Goal: Task Accomplishment & Management: Use online tool/utility

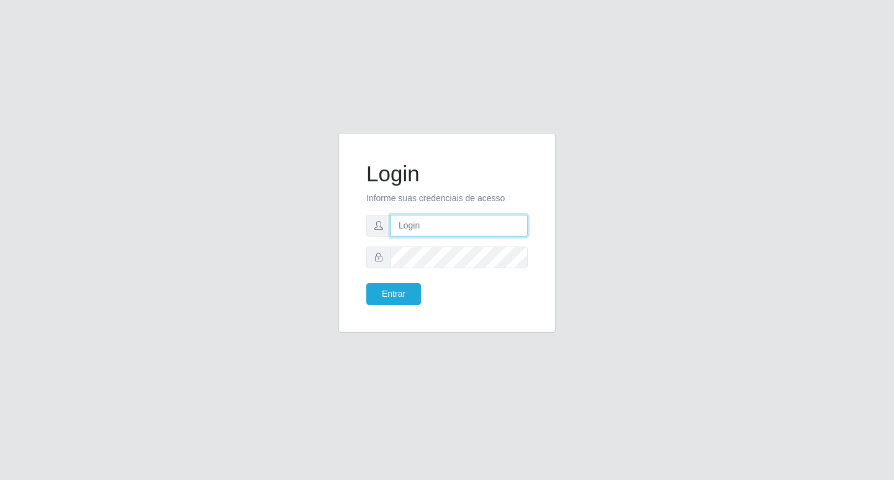
type input "[EMAIL_ADDRESS][DOMAIN_NAME]"
click at [424, 239] on form "Login Informe suas credenciais de acesso [EMAIL_ADDRESS][DOMAIN_NAME] Entrar" at bounding box center [446, 233] width 161 height 144
click at [358, 293] on div "Entrar" at bounding box center [402, 294] width 90 height 22
click at [376, 291] on button "Entrar" at bounding box center [393, 294] width 55 height 22
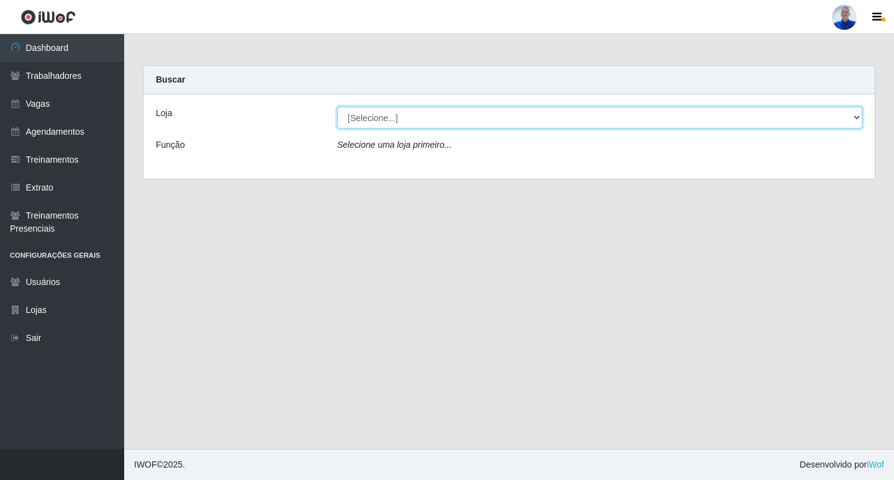
click at [456, 115] on select "[Selecione...] Supermercado [GEOGRAPHIC_DATA]" at bounding box center [599, 118] width 525 height 22
select select "165"
click at [337, 107] on select "[Selecione...] Supermercado [GEOGRAPHIC_DATA]" at bounding box center [599, 118] width 525 height 22
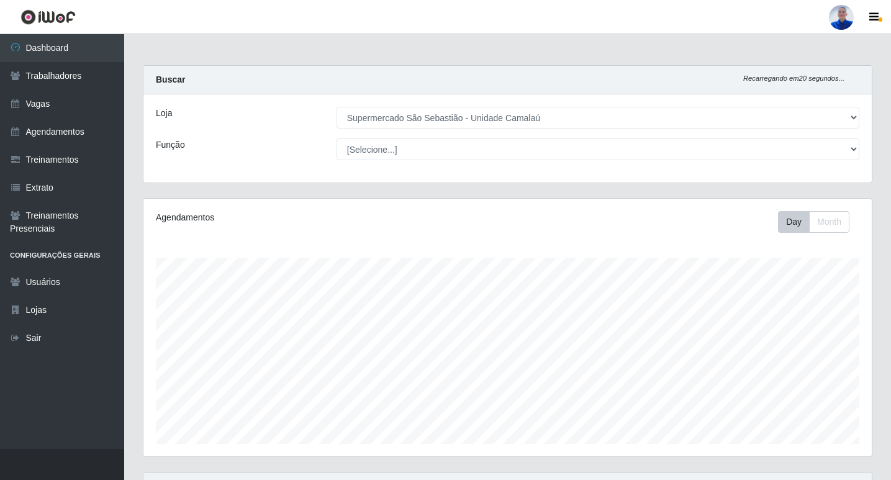
click at [793, 210] on div "Agendamentos Day Month 24/08 Agendamentos 24" at bounding box center [507, 328] width 728 height 258
click at [796, 230] on button "Day" at bounding box center [794, 222] width 32 height 22
click at [832, 223] on button "Month" at bounding box center [829, 222] width 40 height 22
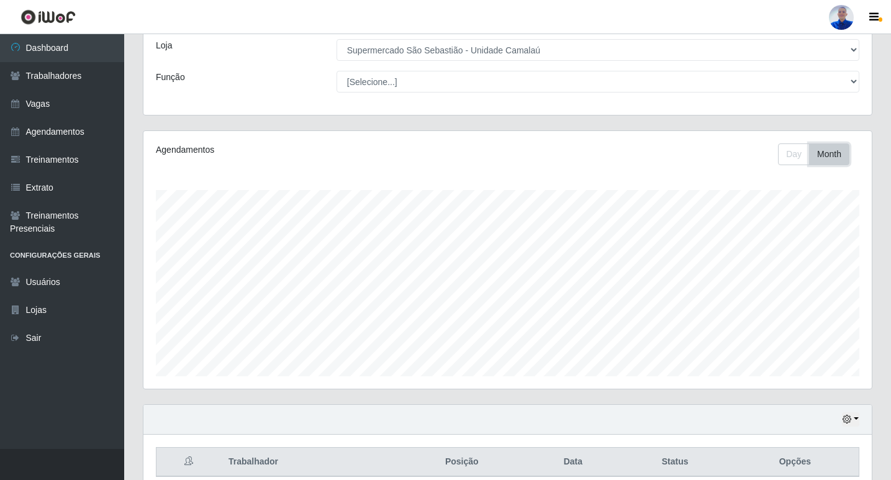
scroll to position [123, 0]
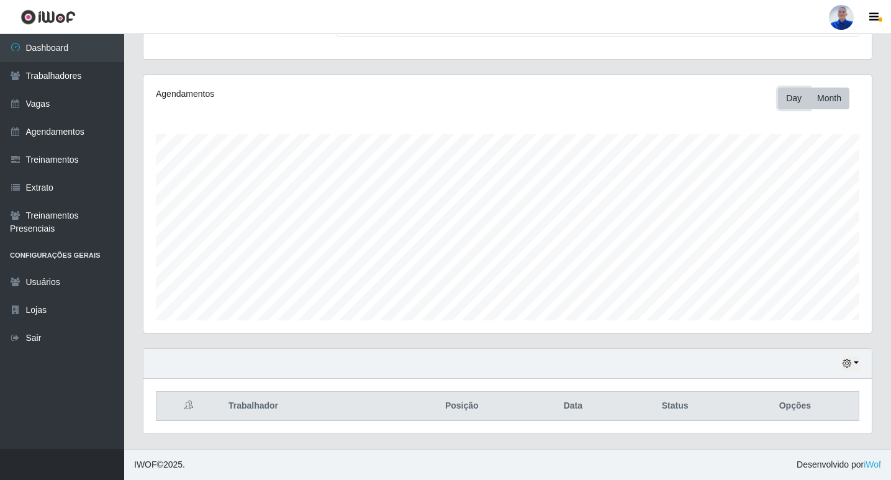
click at [786, 103] on button "Day" at bounding box center [794, 99] width 32 height 22
click at [851, 359] on button "button" at bounding box center [850, 363] width 17 height 14
click at [812, 332] on button "Não encerrados" at bounding box center [809, 342] width 98 height 25
click at [848, 364] on icon "button" at bounding box center [846, 363] width 9 height 9
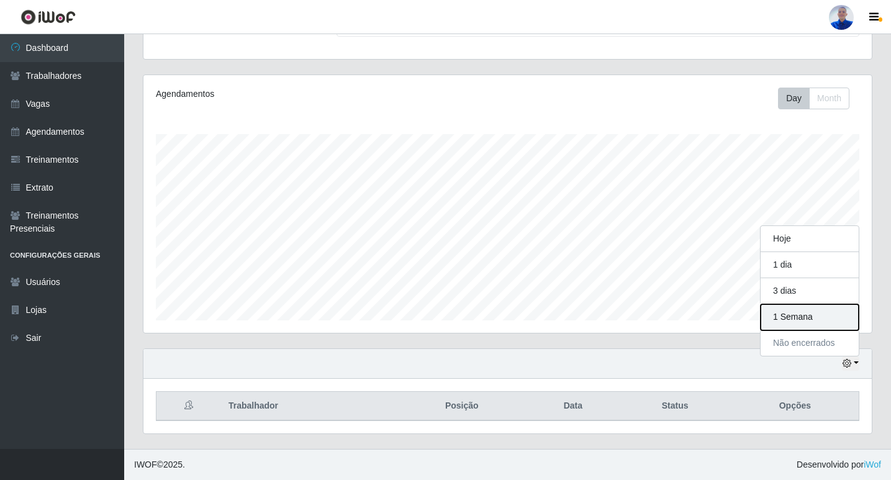
click at [805, 310] on button "1 Semana" at bounding box center [809, 317] width 98 height 26
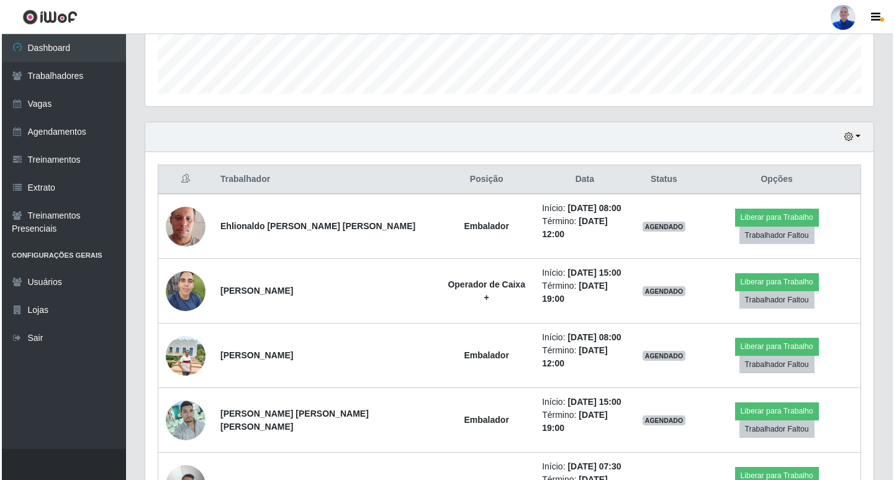
scroll to position [372, 0]
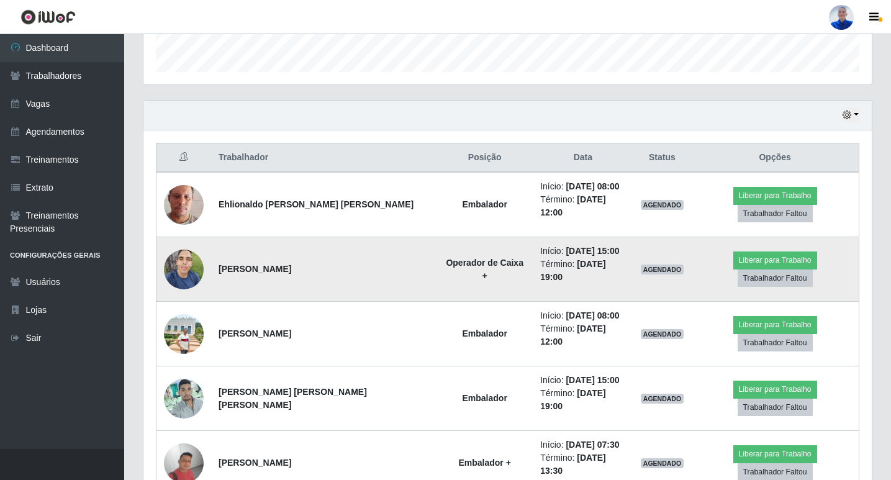
click at [197, 248] on img at bounding box center [184, 269] width 40 height 53
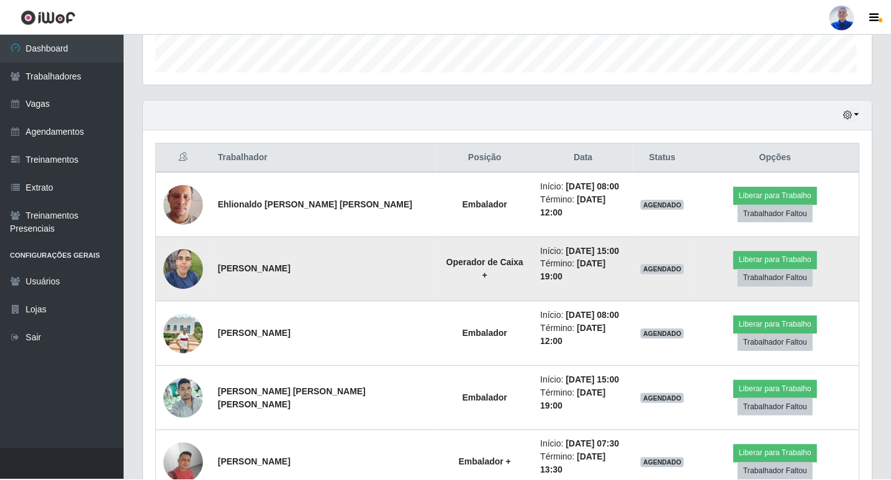
scroll to position [258, 722]
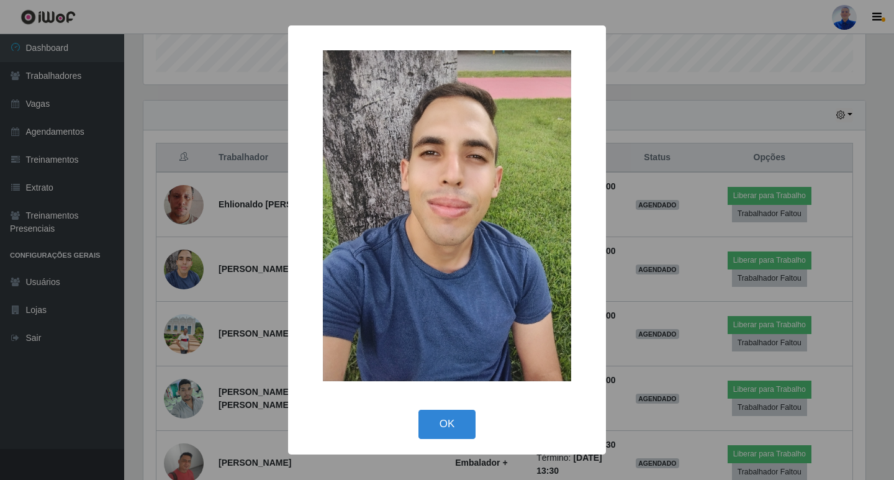
click at [229, 197] on div "× OK Cancel" at bounding box center [447, 240] width 894 height 480
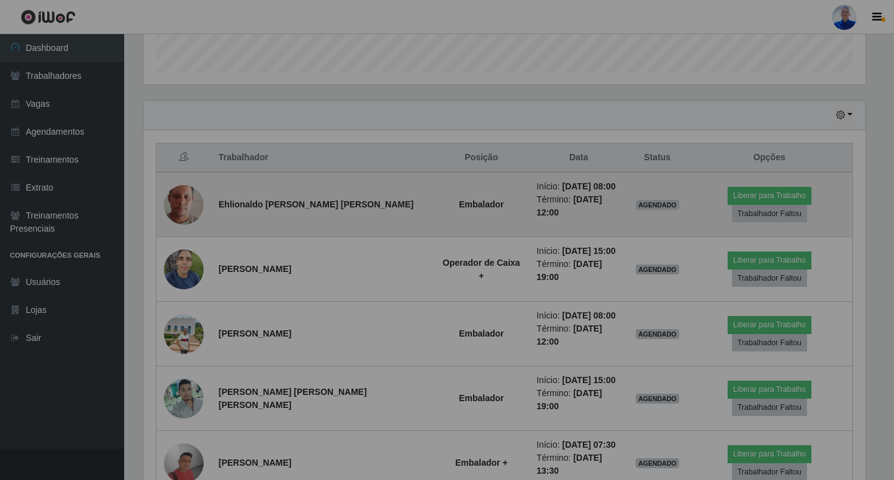
scroll to position [258, 728]
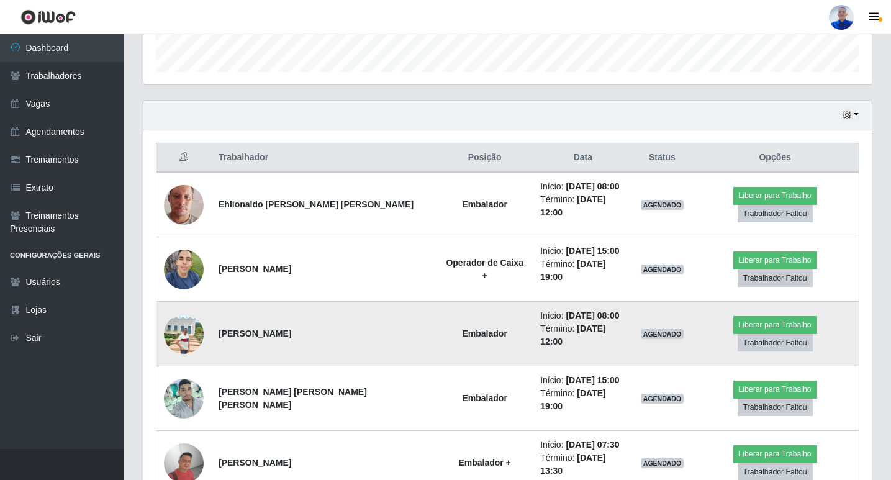
click at [184, 314] on img at bounding box center [184, 334] width 40 height 40
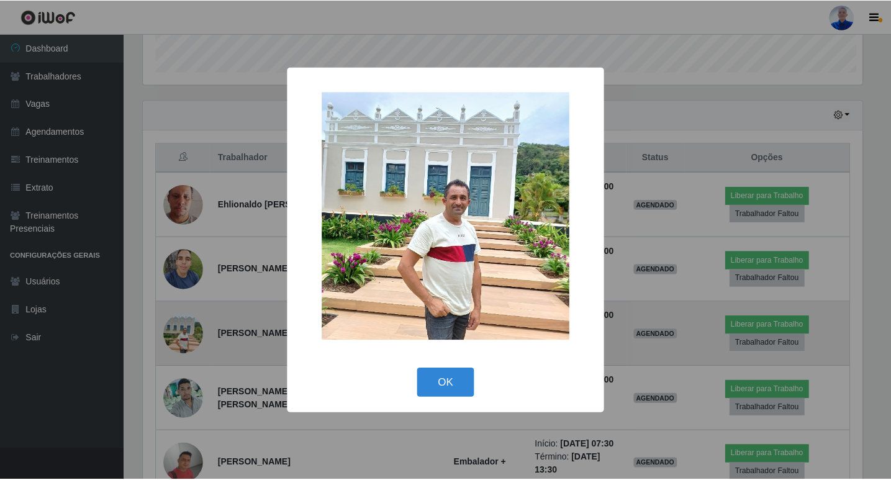
scroll to position [258, 722]
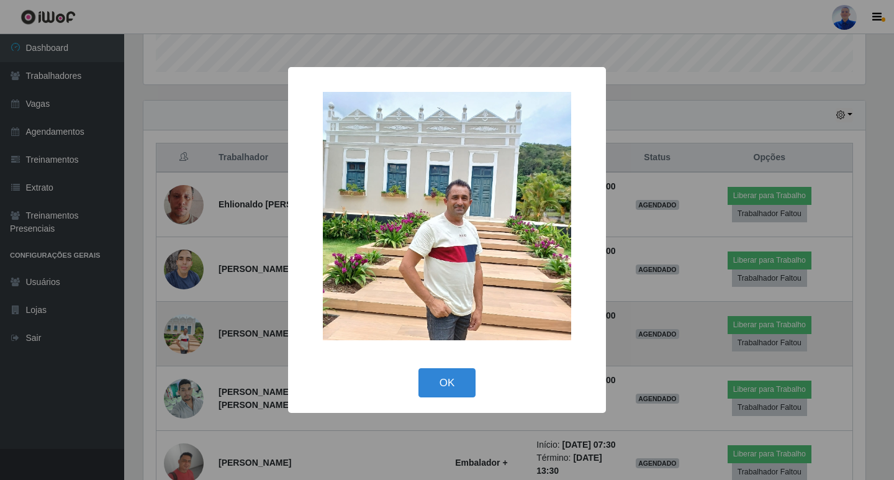
click at [184, 310] on div "× OK Cancel" at bounding box center [447, 240] width 894 height 480
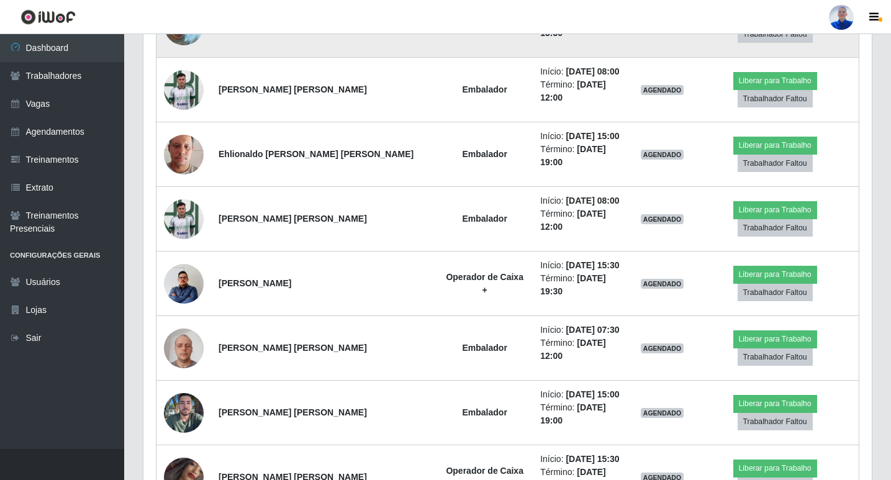
scroll to position [1007, 0]
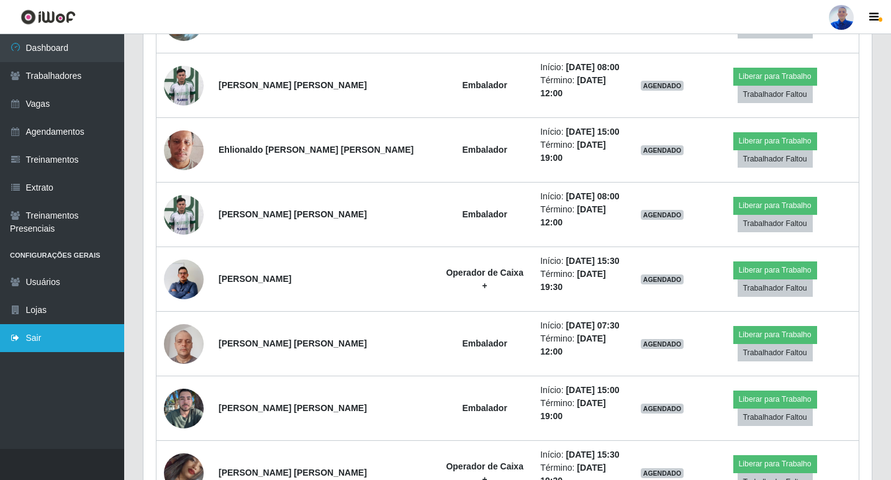
click at [16, 349] on link "Sair" at bounding box center [62, 338] width 124 height 28
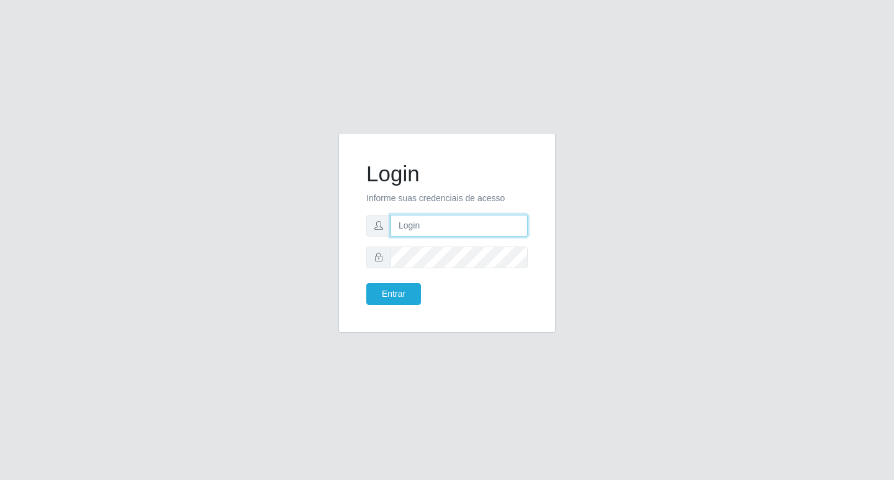
type input "[EMAIL_ADDRESS][DOMAIN_NAME]"
